Goal: Task Accomplishment & Management: Use online tool/utility

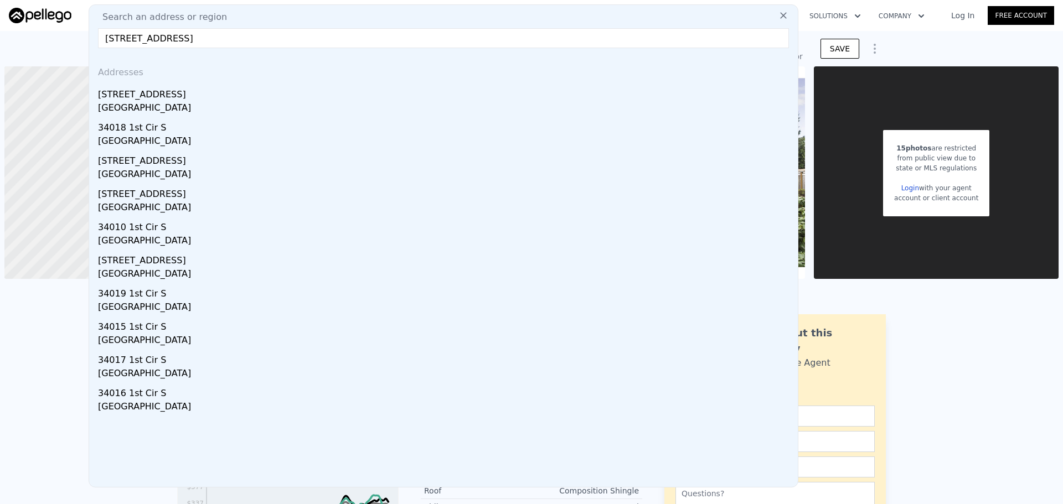
click at [168, 39] on input "[STREET_ADDRESS]" at bounding box center [443, 38] width 691 height 20
paste input "[STREET_ADDRESS]"
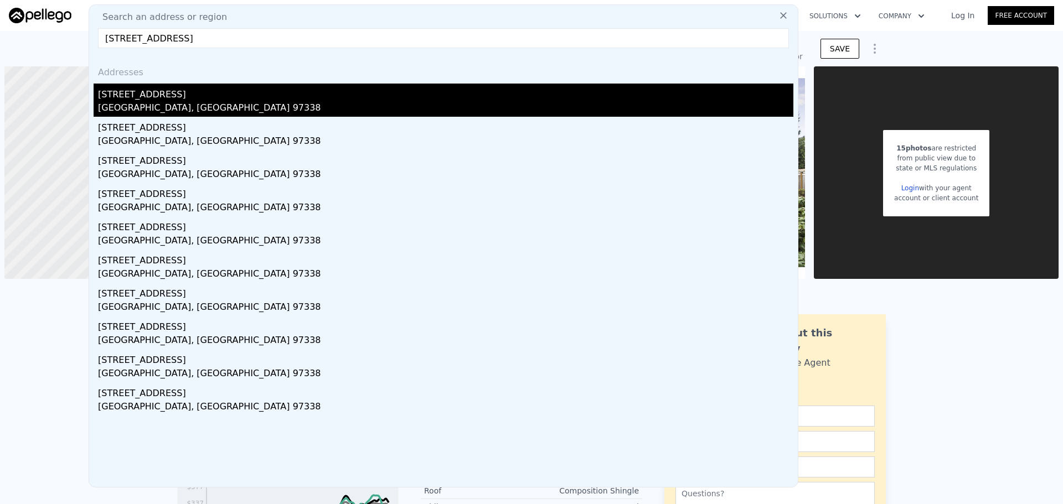
type input "[STREET_ADDRESS]"
click at [209, 90] on div "[STREET_ADDRESS]" at bounding box center [446, 93] width 696 height 18
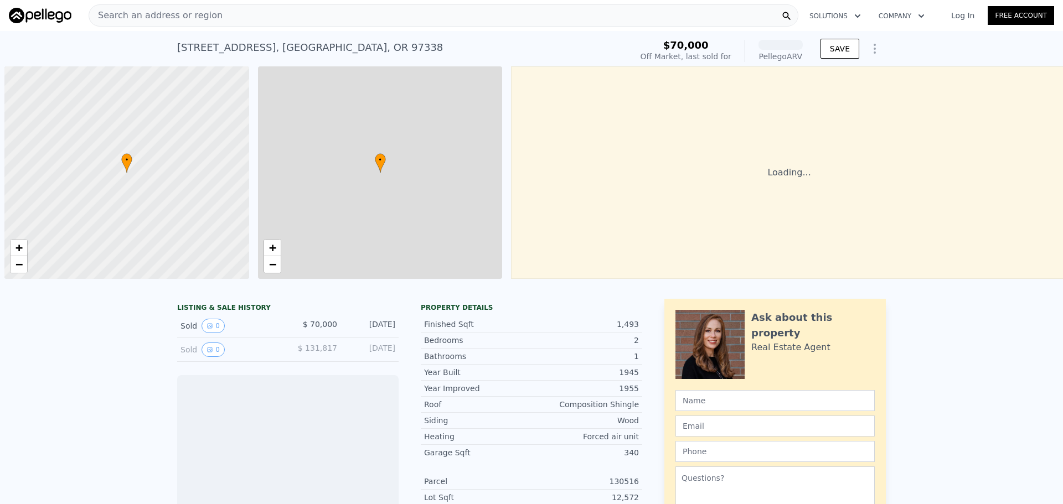
scroll to position [0, 4]
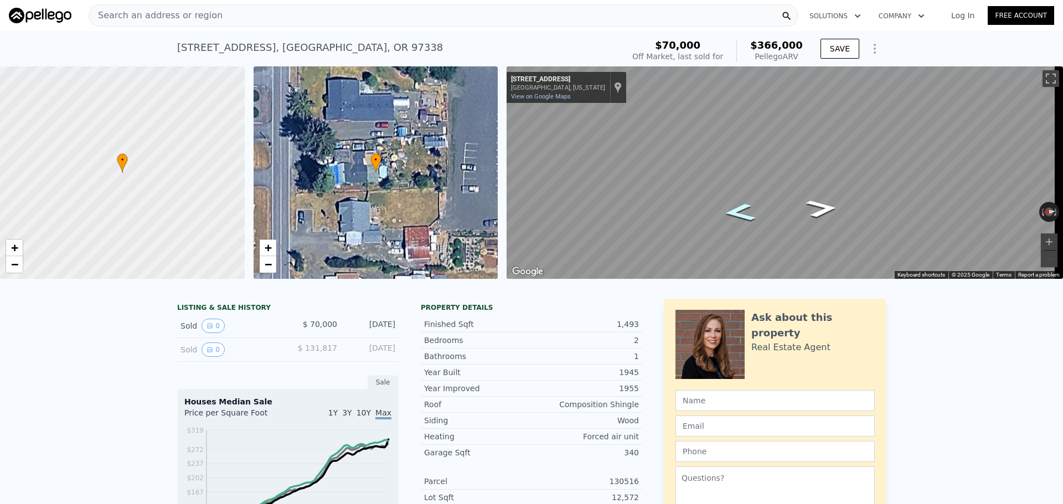
click at [738, 207] on icon "Go North, NE Polk Station Rd" at bounding box center [740, 212] width 58 height 27
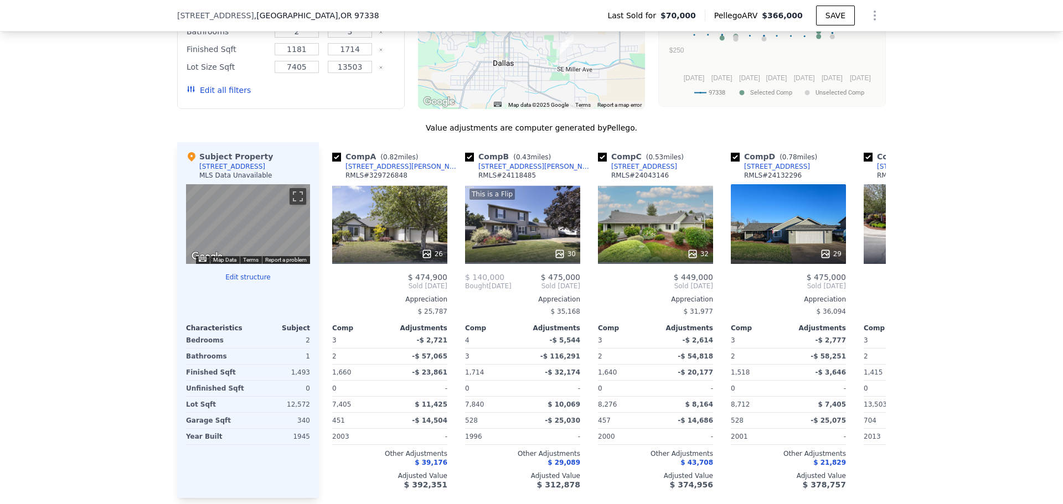
scroll to position [1056, 0]
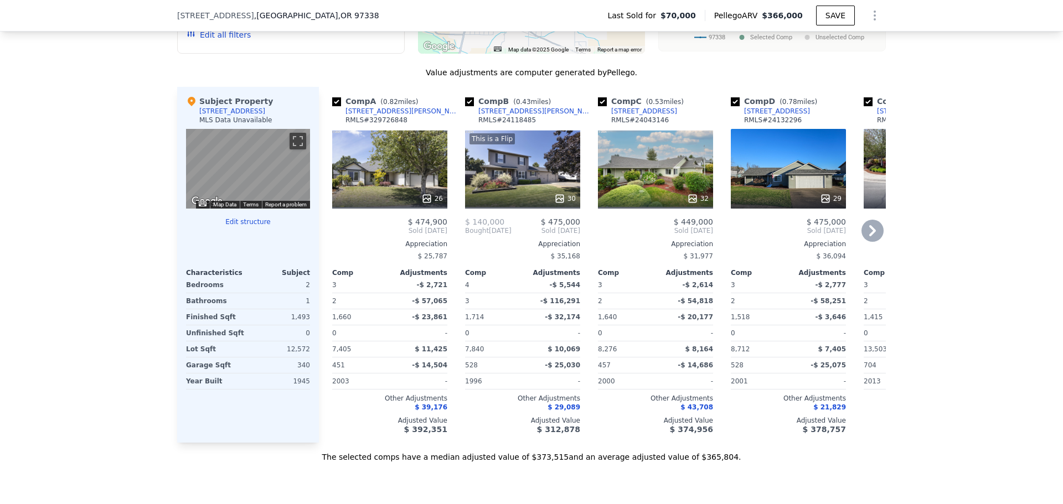
click at [870, 235] on icon at bounding box center [873, 231] width 22 height 22
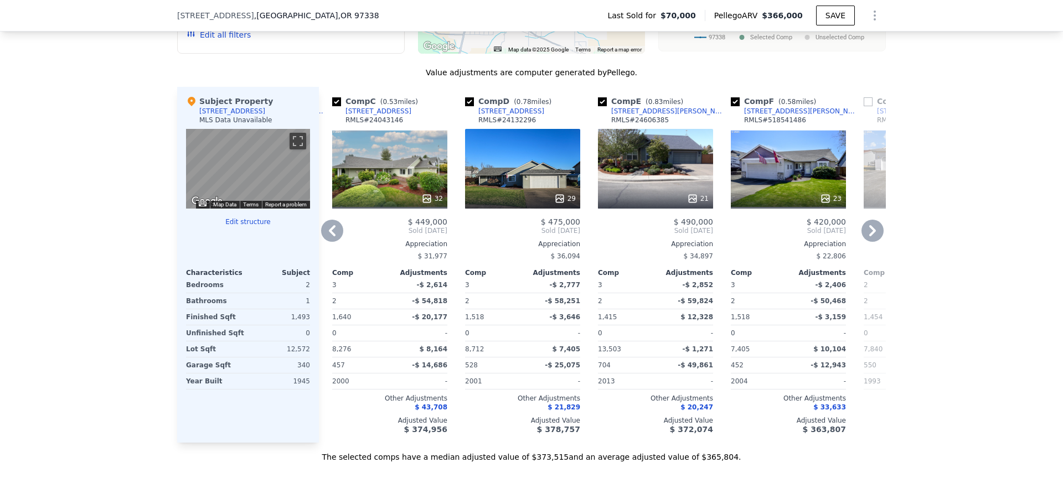
click at [869, 235] on icon at bounding box center [873, 231] width 22 height 22
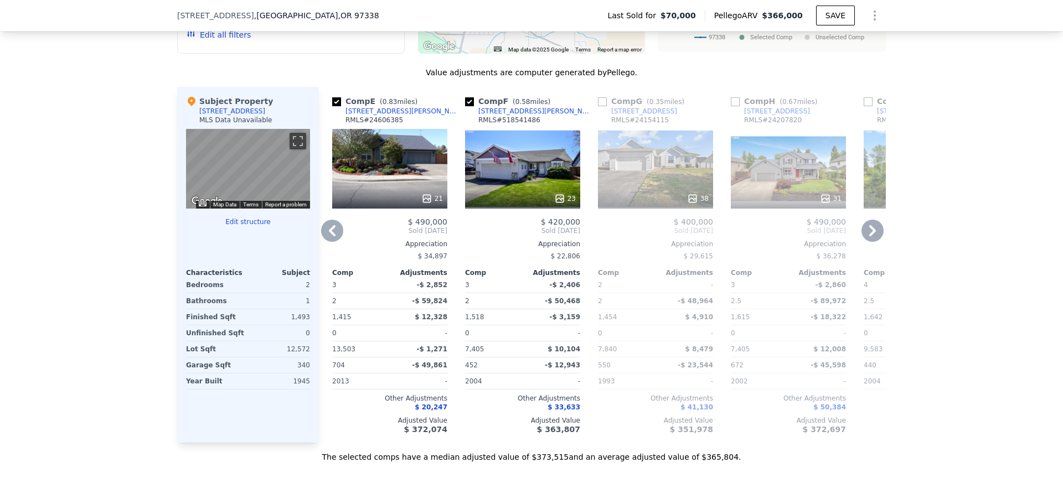
click at [869, 235] on icon at bounding box center [873, 231] width 22 height 22
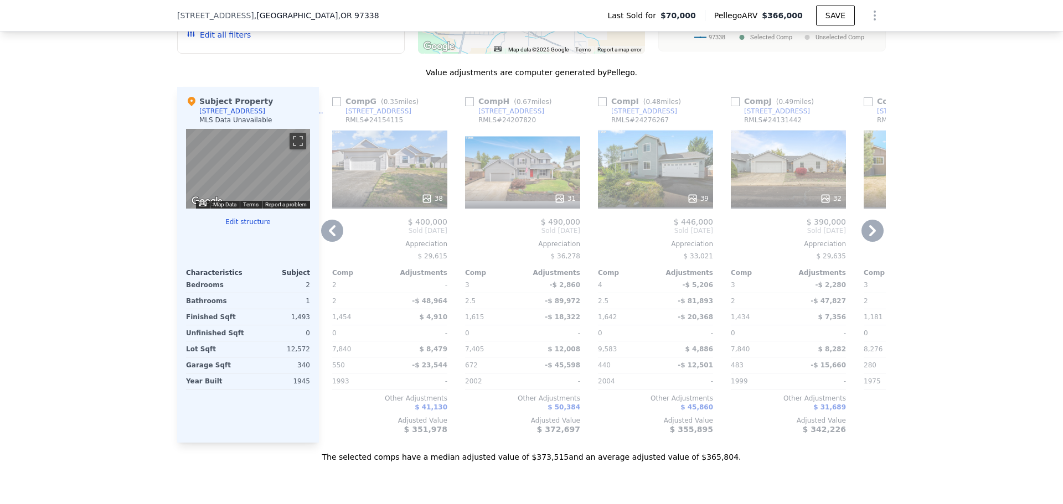
click at [869, 235] on icon at bounding box center [873, 231] width 22 height 22
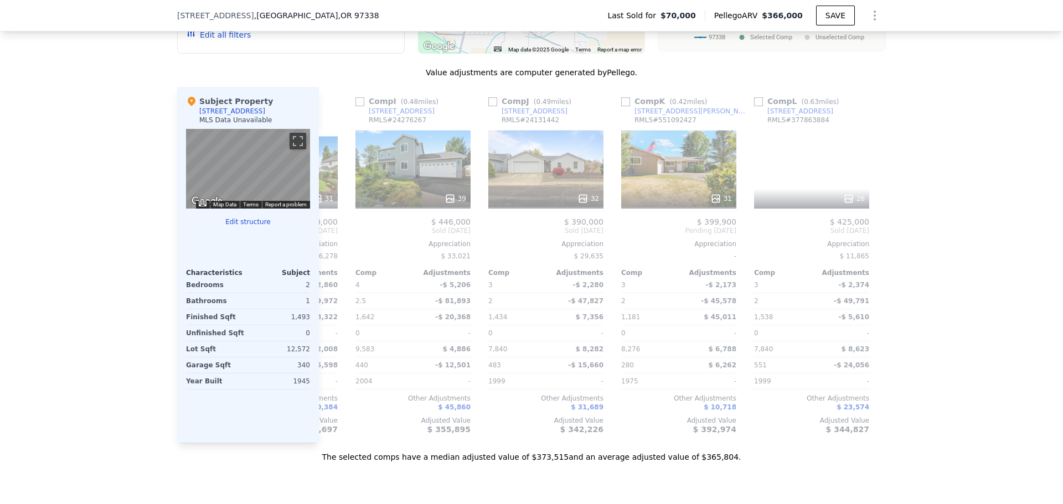
scroll to position [0, 1054]
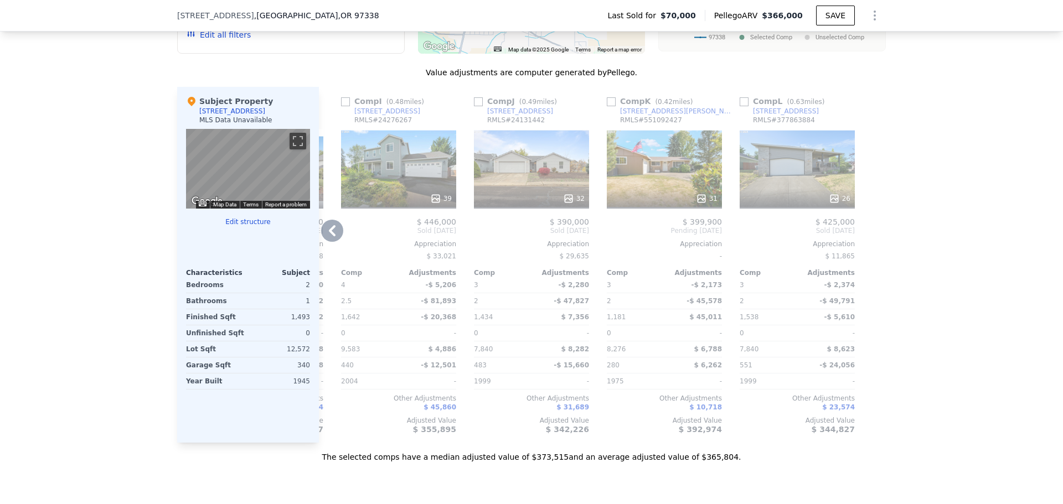
click at [869, 235] on div at bounding box center [877, 265] width 18 height 356
click at [326, 231] on icon at bounding box center [332, 231] width 22 height 22
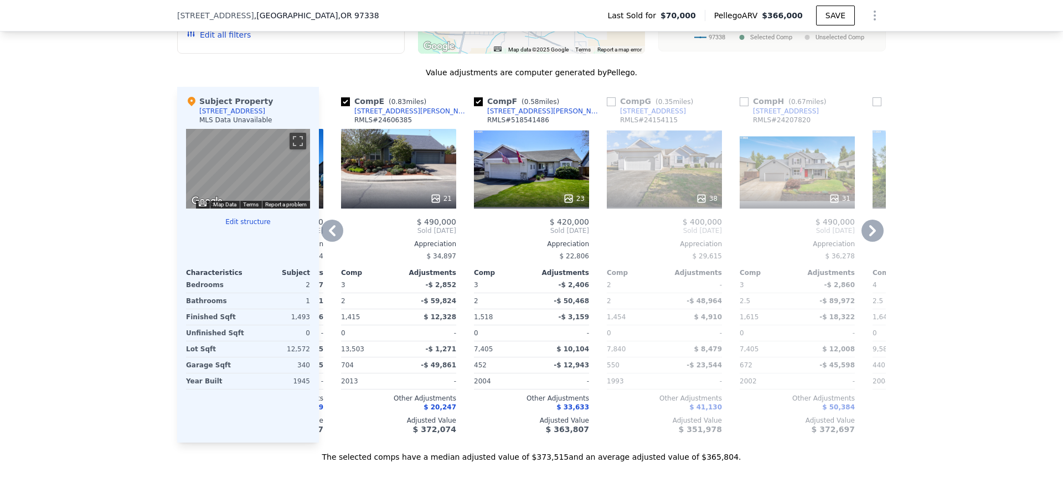
click at [326, 233] on icon at bounding box center [332, 231] width 22 height 22
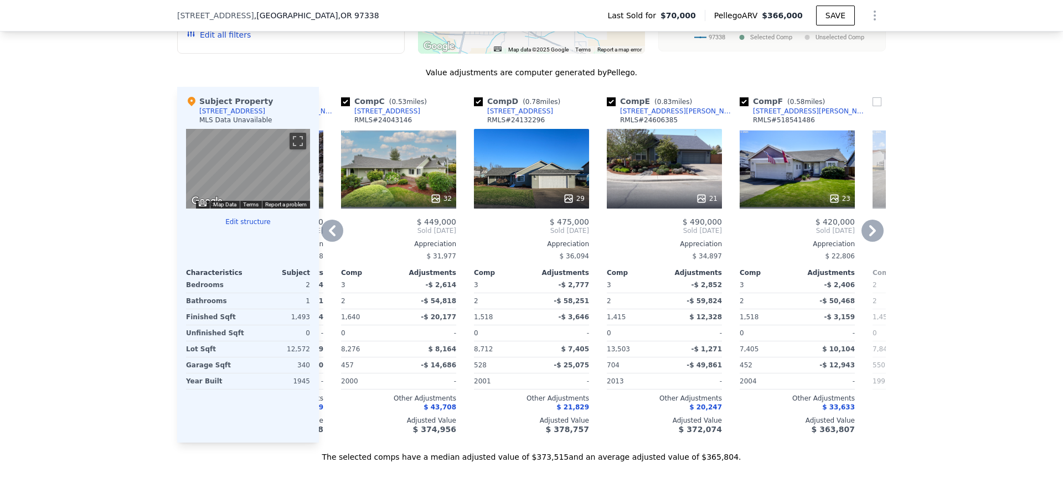
click at [326, 233] on icon at bounding box center [332, 231] width 22 height 22
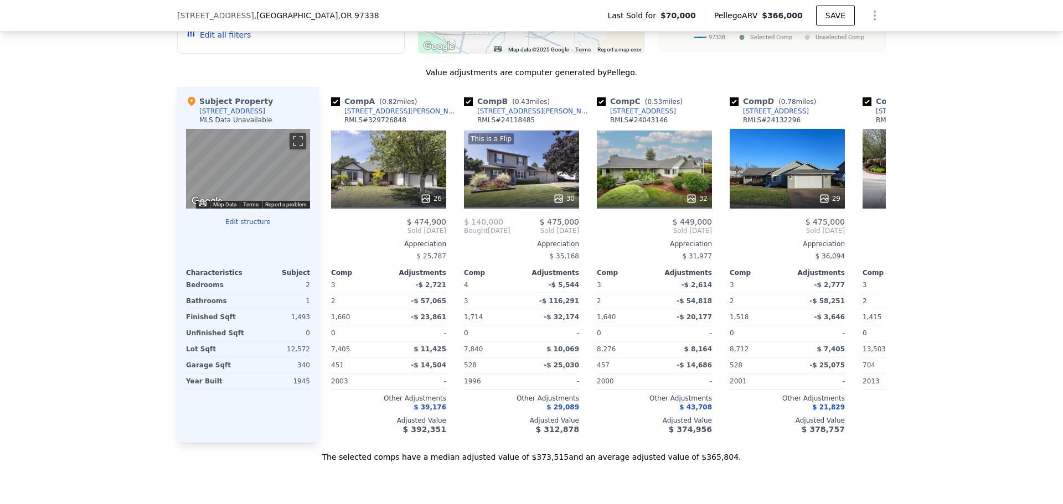
scroll to position [0, 0]
click at [328, 233] on div "Comp A ( 0.82 miles) [STREET_ADDRESS][PERSON_NAME] # 329726848 26 $ 474,900 Sol…" at bounding box center [390, 265] width 124 height 356
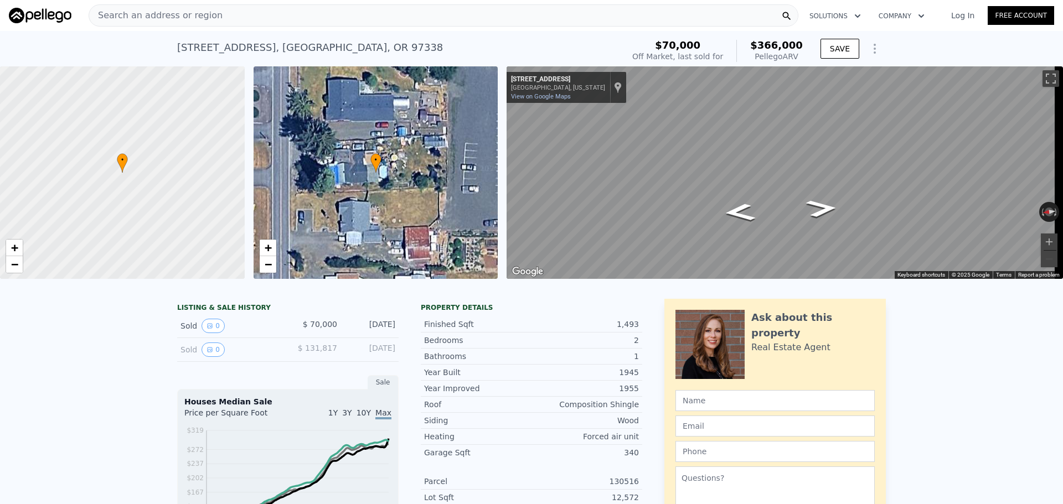
click at [181, 13] on span "Search an address or region" at bounding box center [155, 15] width 133 height 13
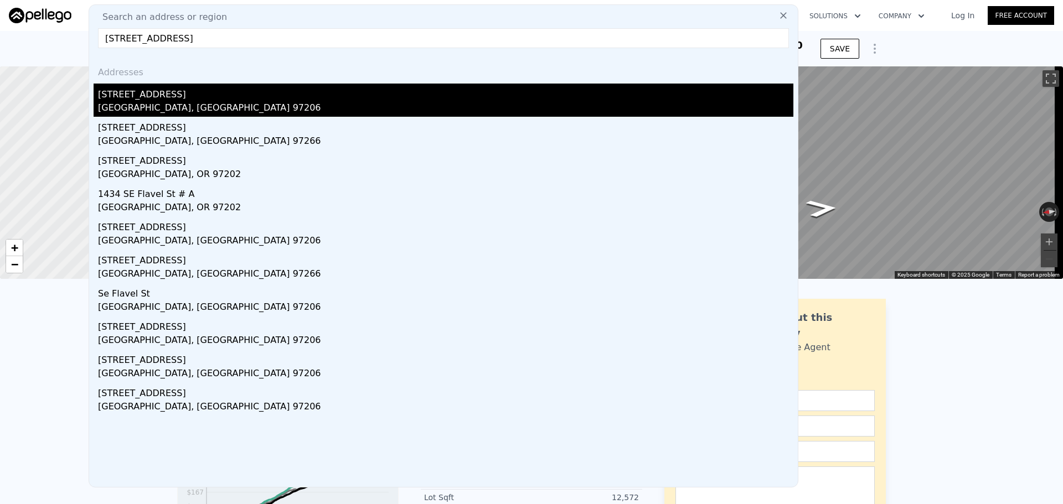
type input "[STREET_ADDRESS]"
click at [205, 96] on div "[STREET_ADDRESS]" at bounding box center [446, 93] width 696 height 18
